Goal: Navigation & Orientation: Find specific page/section

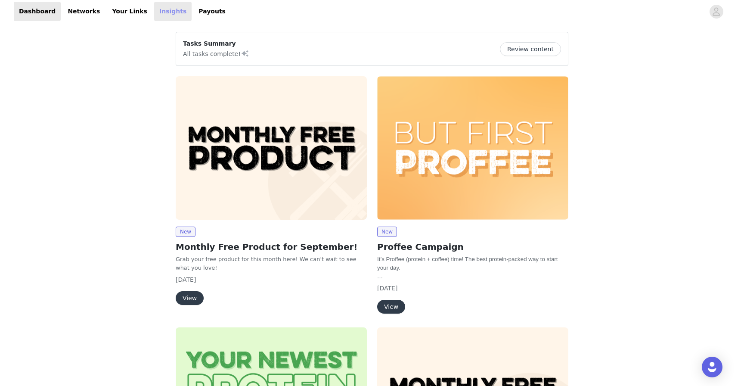
click at [156, 12] on link "Insights" at bounding box center [172, 11] width 37 height 19
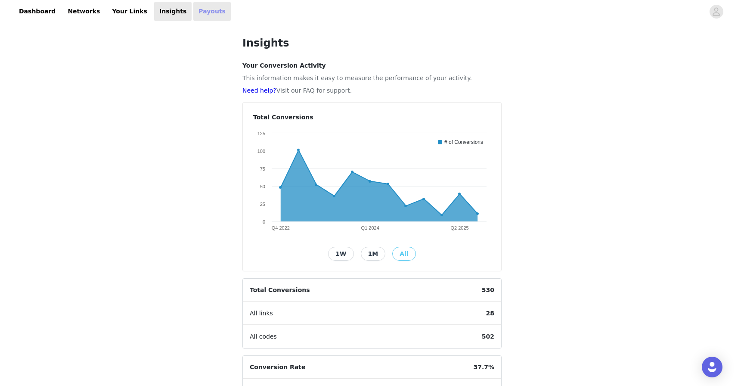
click at [193, 13] on link "Payouts" at bounding box center [211, 11] width 37 height 19
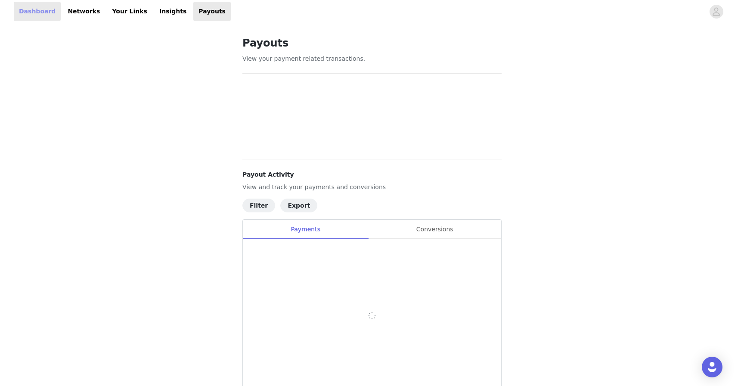
click at [38, 12] on link "Dashboard" at bounding box center [37, 11] width 47 height 19
